Goal: Information Seeking & Learning: Check status

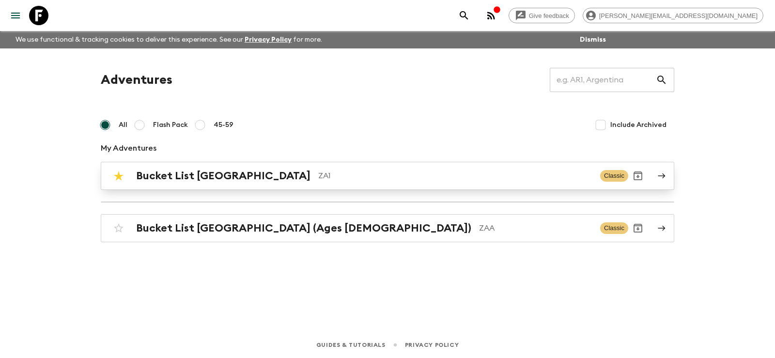
click at [185, 175] on h2 "Bucket List [GEOGRAPHIC_DATA]" at bounding box center [223, 175] width 174 height 13
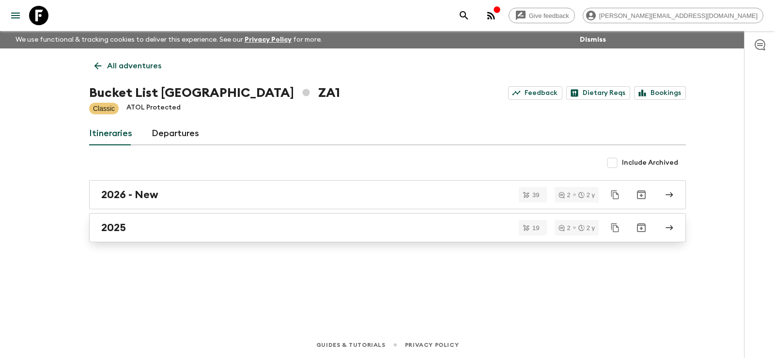
click at [112, 227] on h2 "2025" at bounding box center [113, 227] width 25 height 13
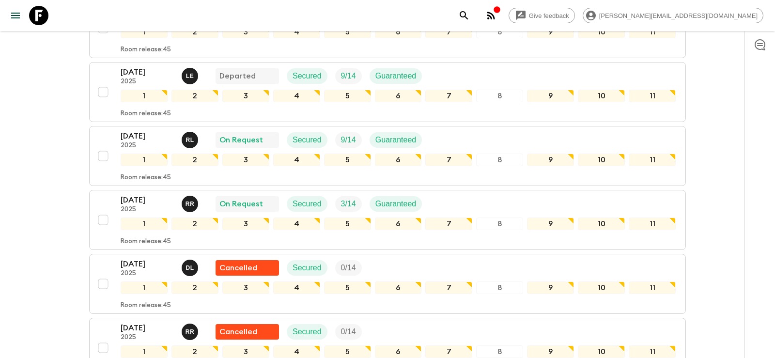
scroll to position [395, 0]
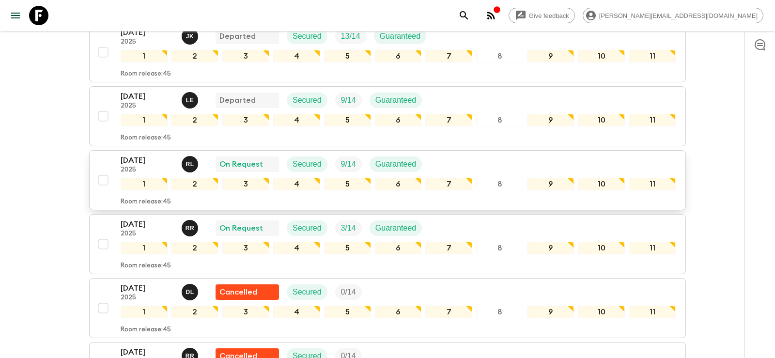
click at [143, 154] on p "[DATE]" at bounding box center [147, 160] width 53 height 12
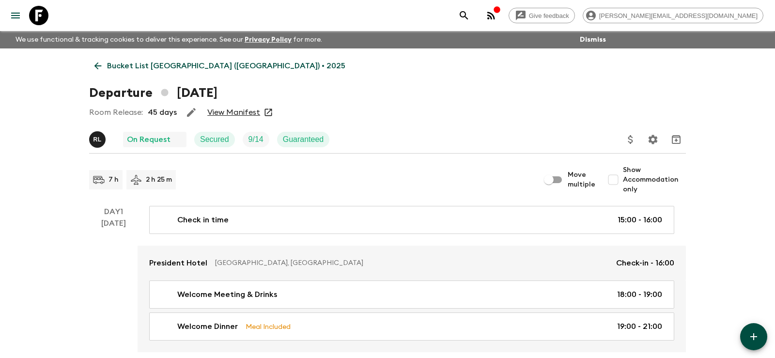
click at [224, 107] on link "View Manifest" at bounding box center [233, 112] width 53 height 10
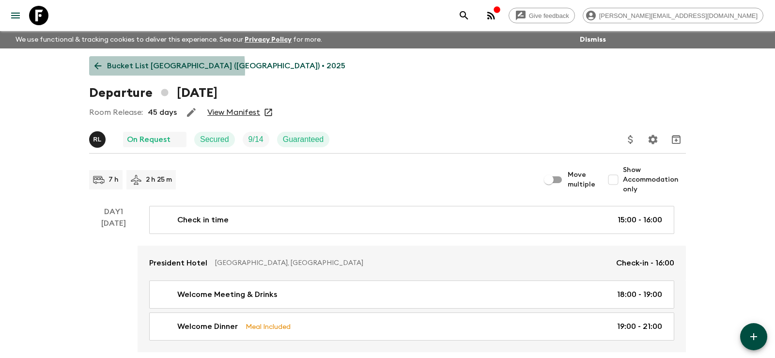
click at [104, 69] on link "Bucket List [GEOGRAPHIC_DATA] ([GEOGRAPHIC_DATA]) • 2025" at bounding box center [219, 65] width 261 height 19
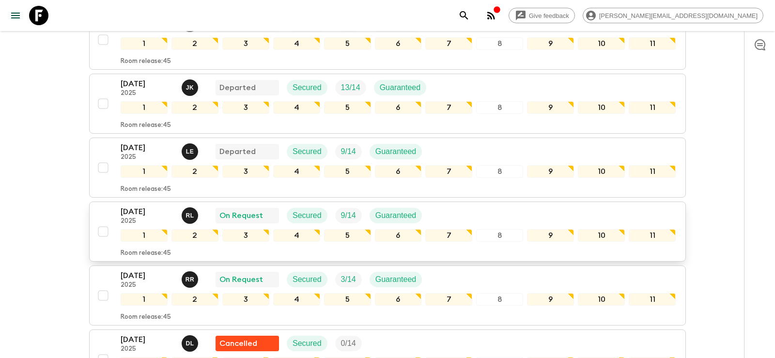
scroll to position [360, 0]
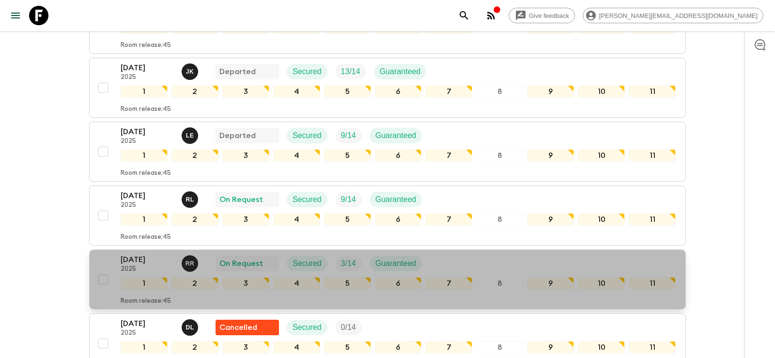
click at [132, 254] on p "[DATE]" at bounding box center [147, 260] width 53 height 12
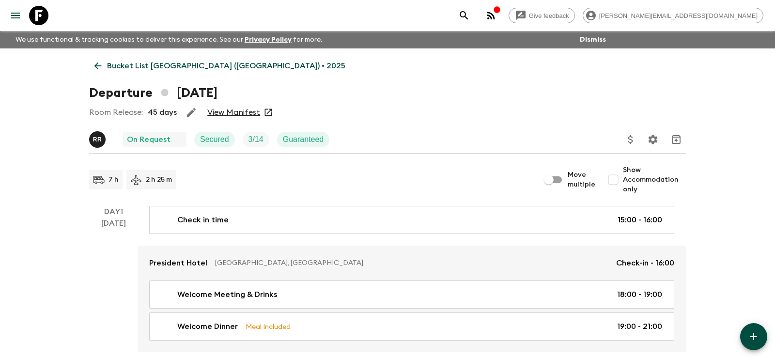
click at [229, 110] on link "View Manifest" at bounding box center [233, 112] width 53 height 10
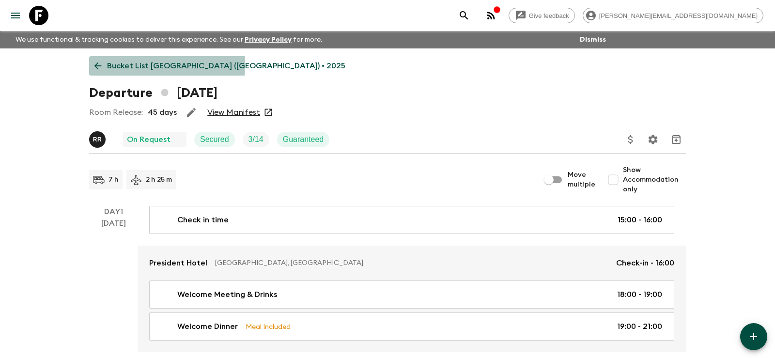
click at [94, 64] on icon at bounding box center [97, 66] width 11 height 11
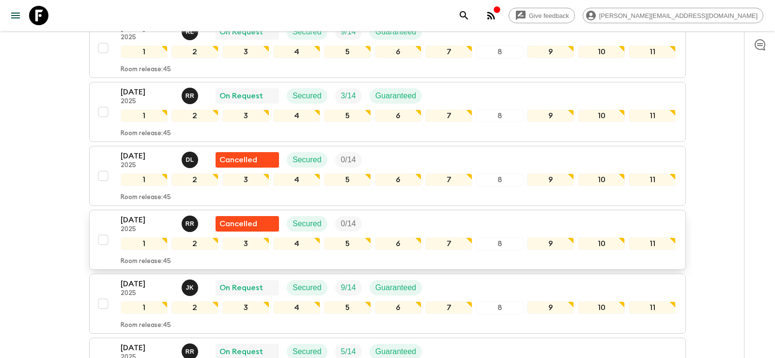
scroll to position [547, 0]
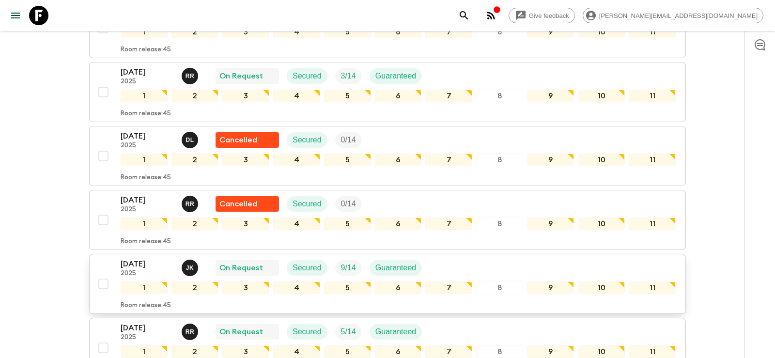
click at [138, 258] on p "[DATE]" at bounding box center [147, 264] width 53 height 12
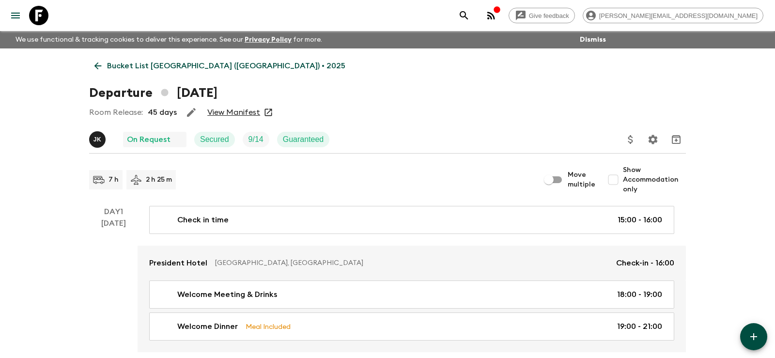
click at [225, 111] on link "View Manifest" at bounding box center [233, 112] width 53 height 10
